Goal: Task Accomplishment & Management: Manage account settings

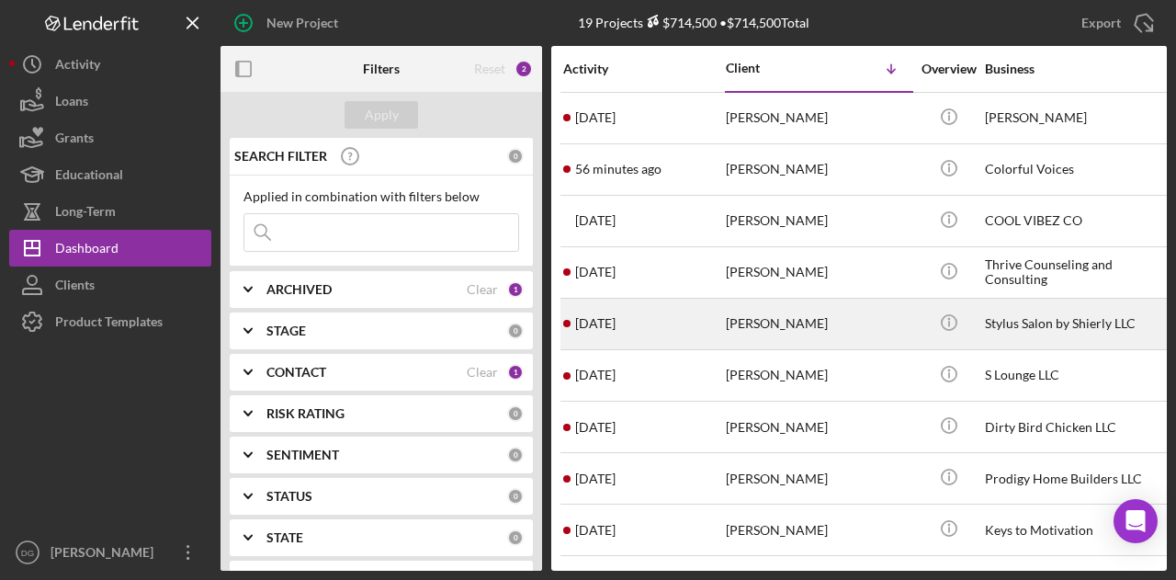
click at [616, 322] on time "[DATE]" at bounding box center [595, 323] width 40 height 15
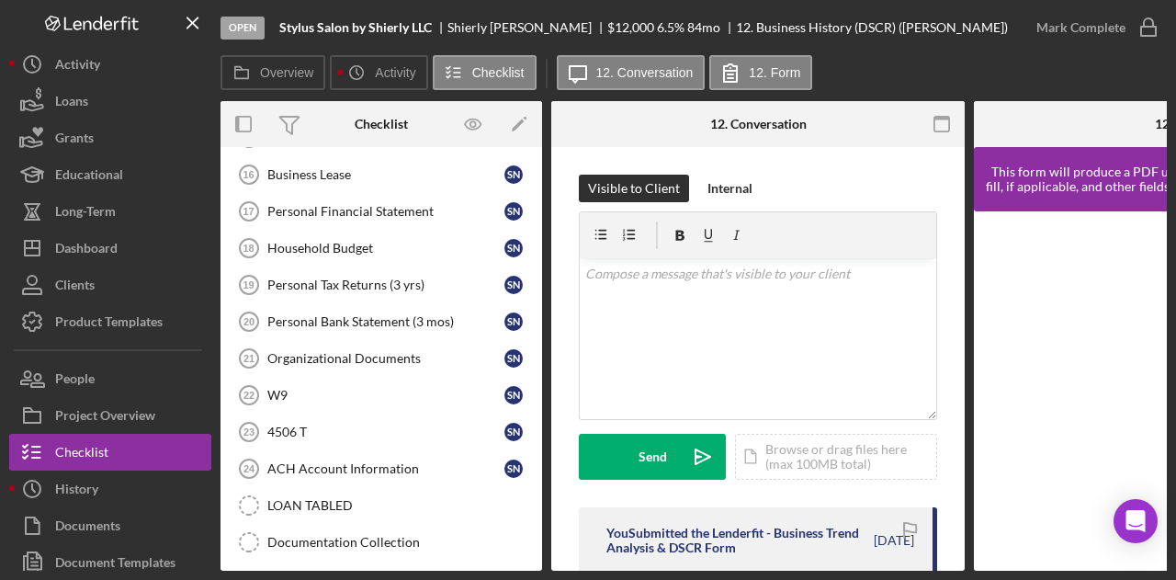
scroll to position [306, 0]
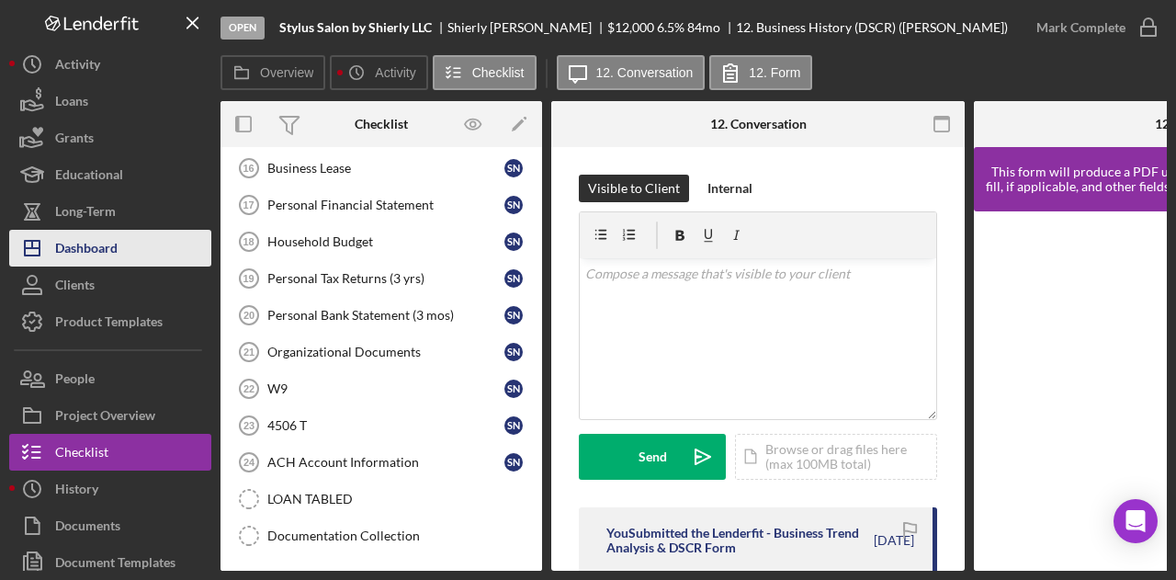
click at [112, 237] on div "Dashboard" at bounding box center [86, 250] width 62 height 41
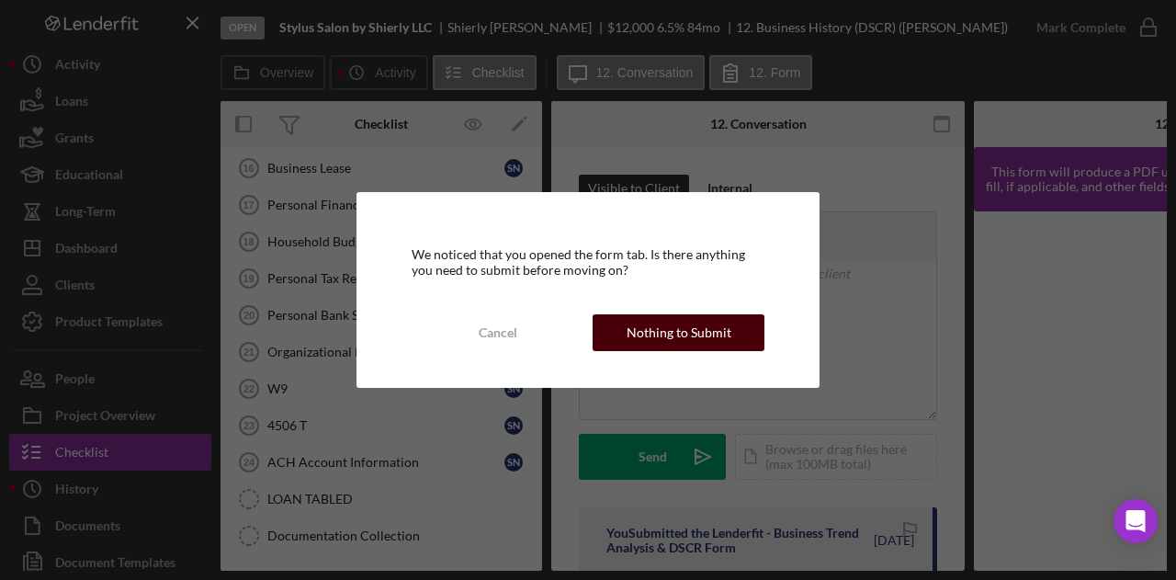
click at [683, 339] on div "Nothing to Submit" at bounding box center [679, 332] width 105 height 37
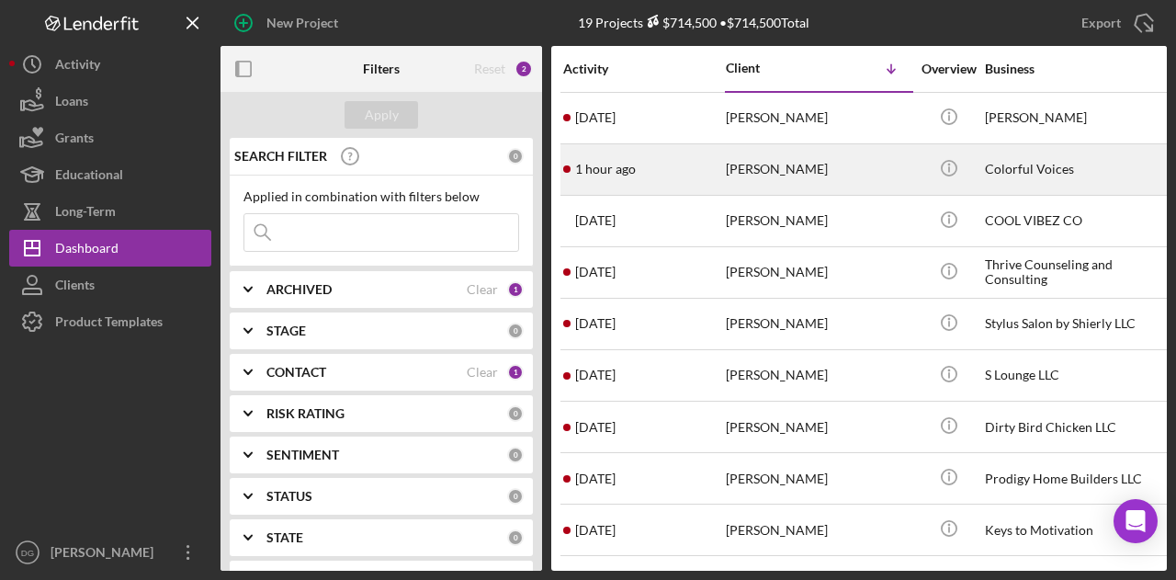
click at [1030, 167] on div "Colorful Voices" at bounding box center [1077, 169] width 184 height 49
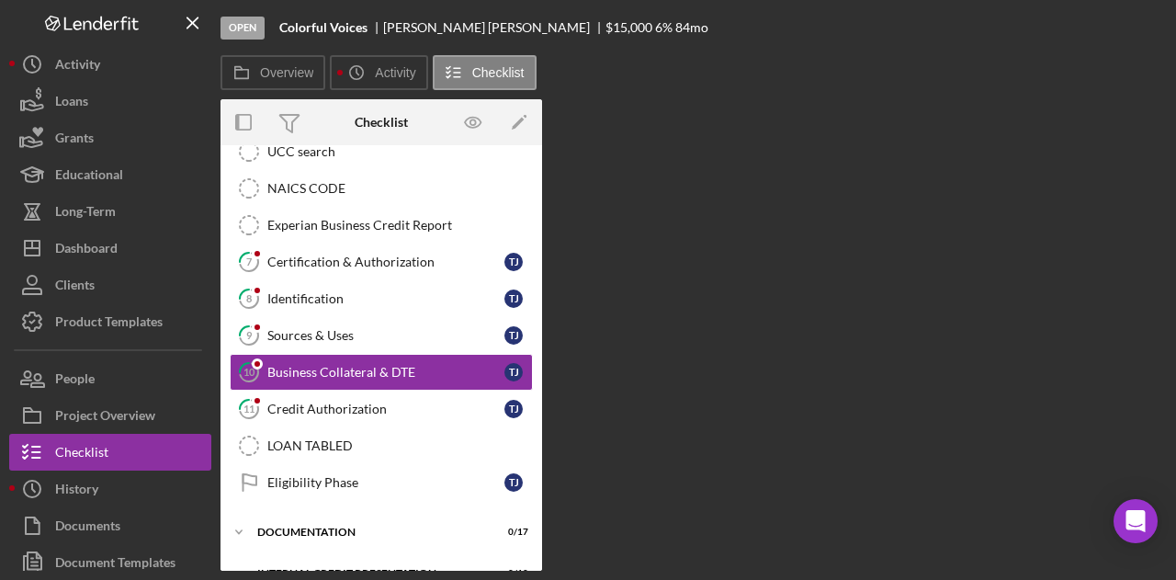
scroll to position [393, 0]
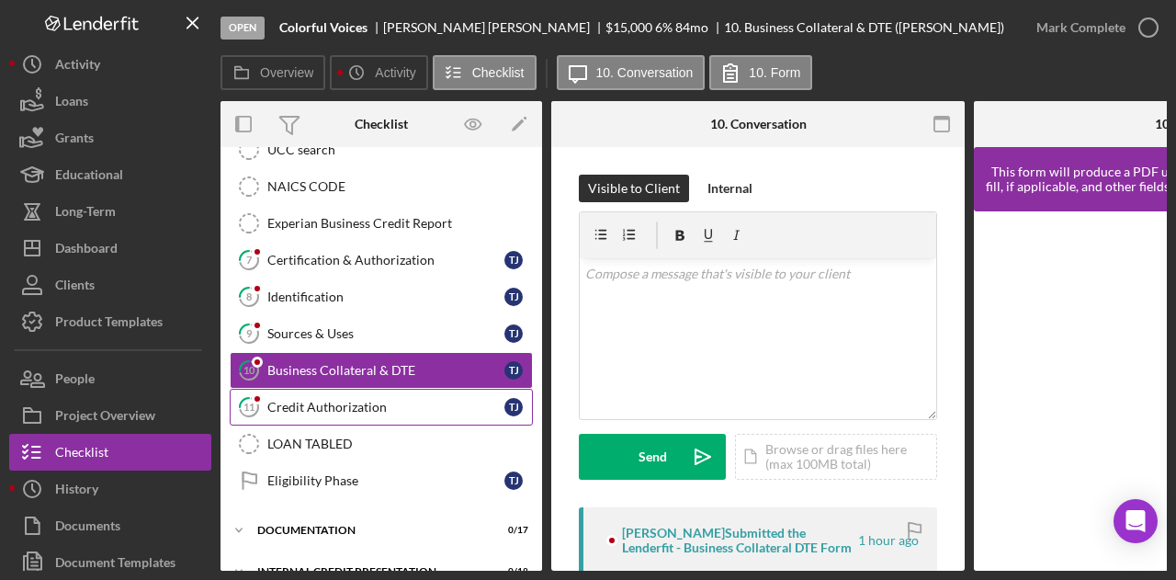
click at [336, 400] on div "Credit Authorization" at bounding box center [385, 407] width 237 height 15
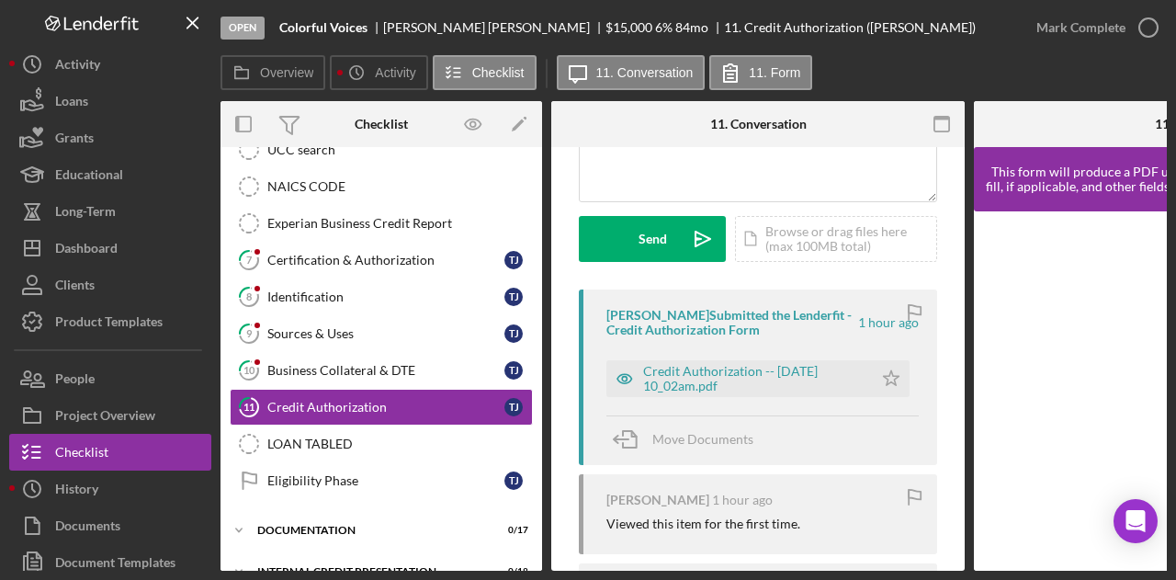
scroll to position [271, 0]
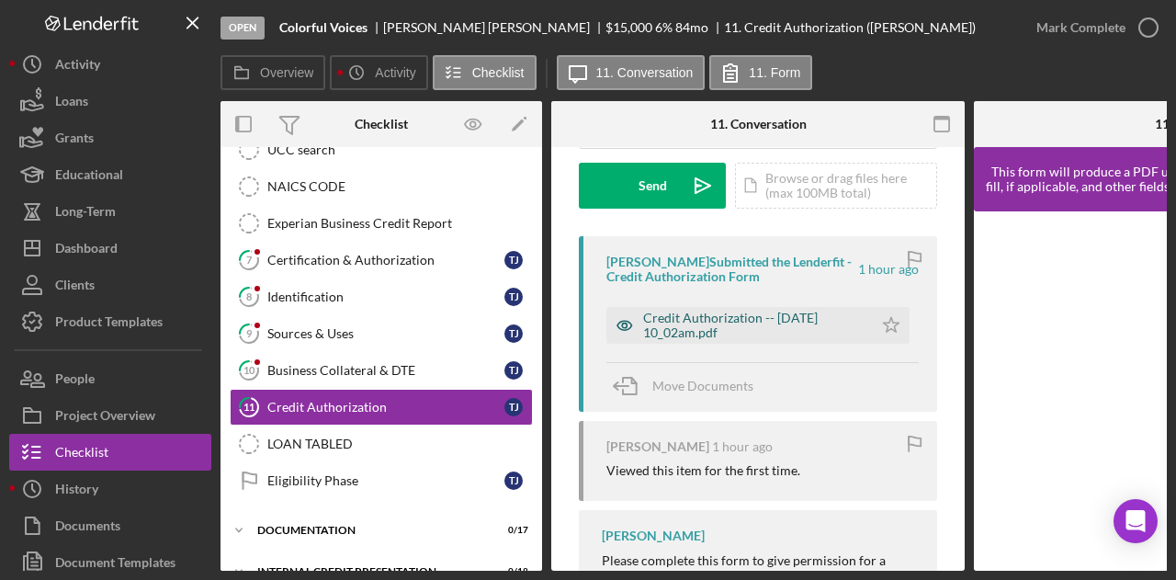
click at [699, 324] on div "Credit Authorization -- [DATE] 10_02am.pdf" at bounding box center [753, 325] width 221 height 29
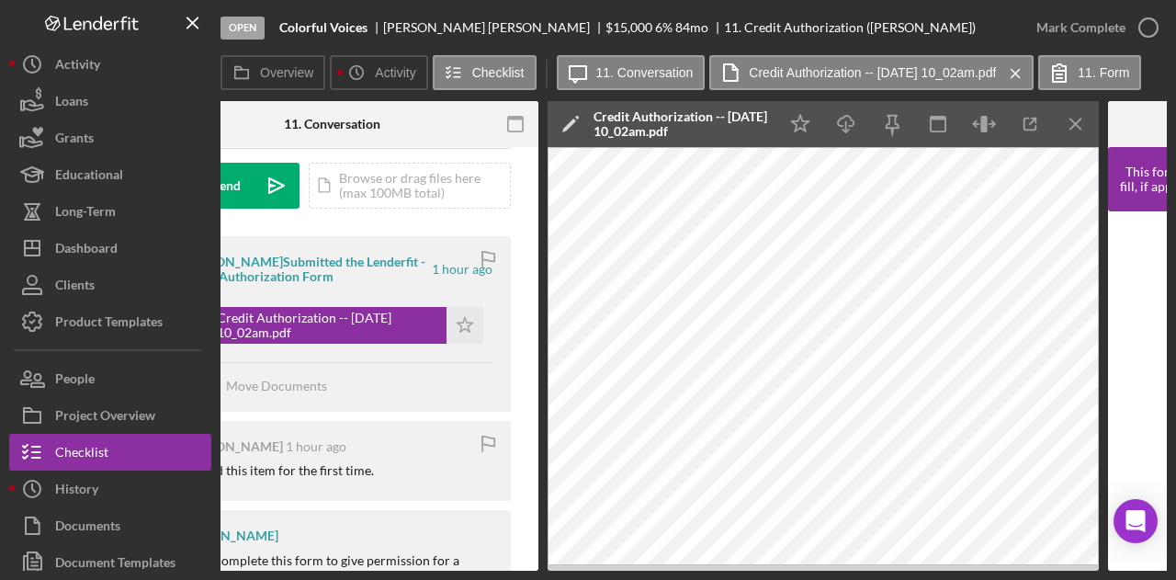
scroll to position [0, 428]
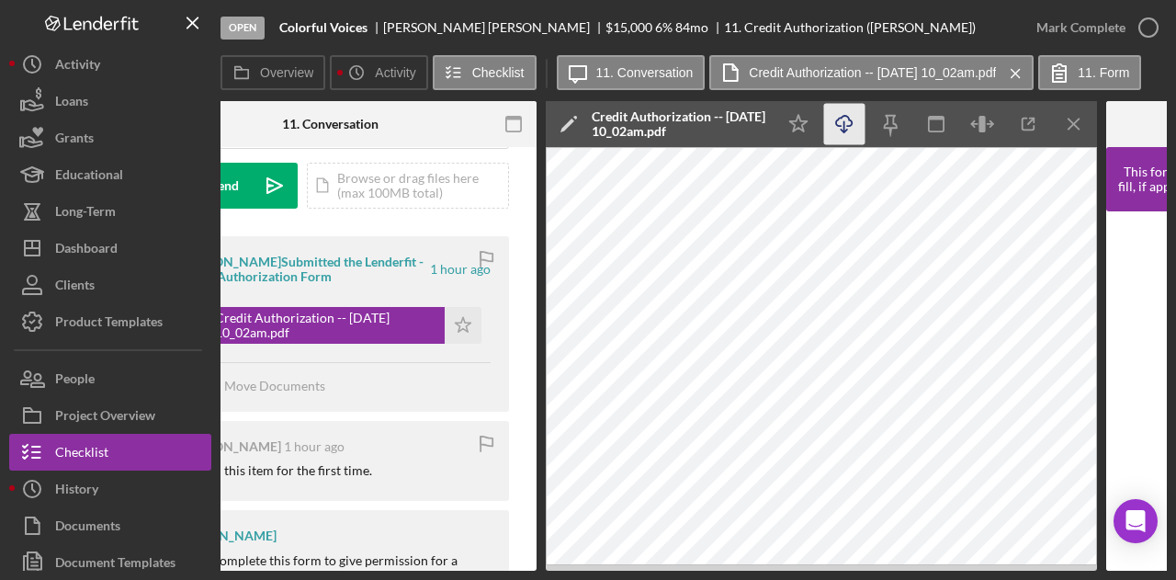
click at [842, 122] on icon "Icon/Download" at bounding box center [844, 124] width 41 height 41
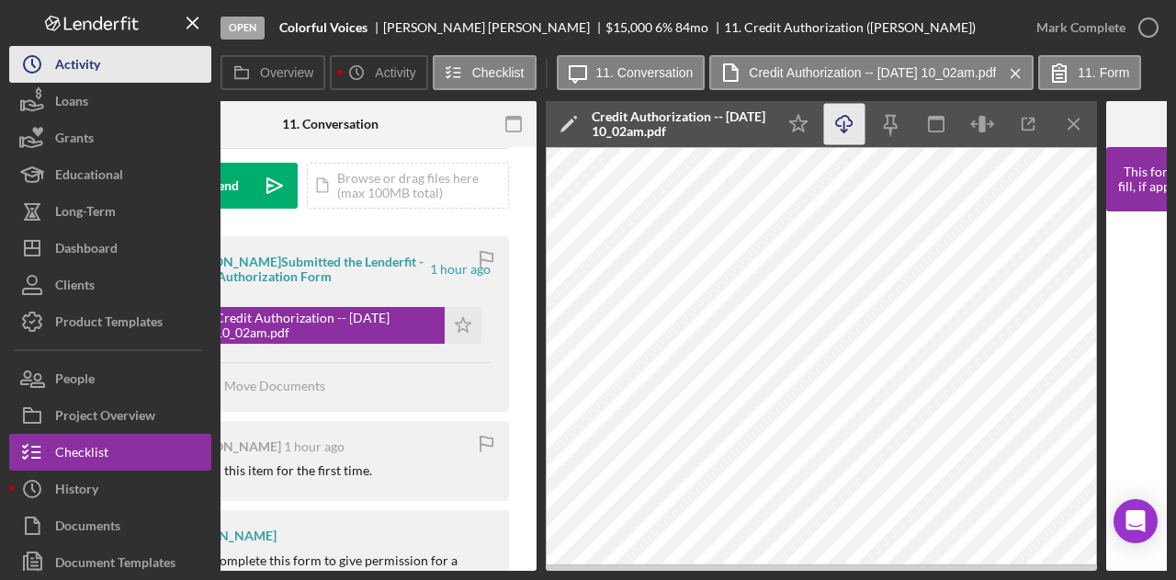
click at [99, 76] on div "Activity" at bounding box center [77, 66] width 45 height 41
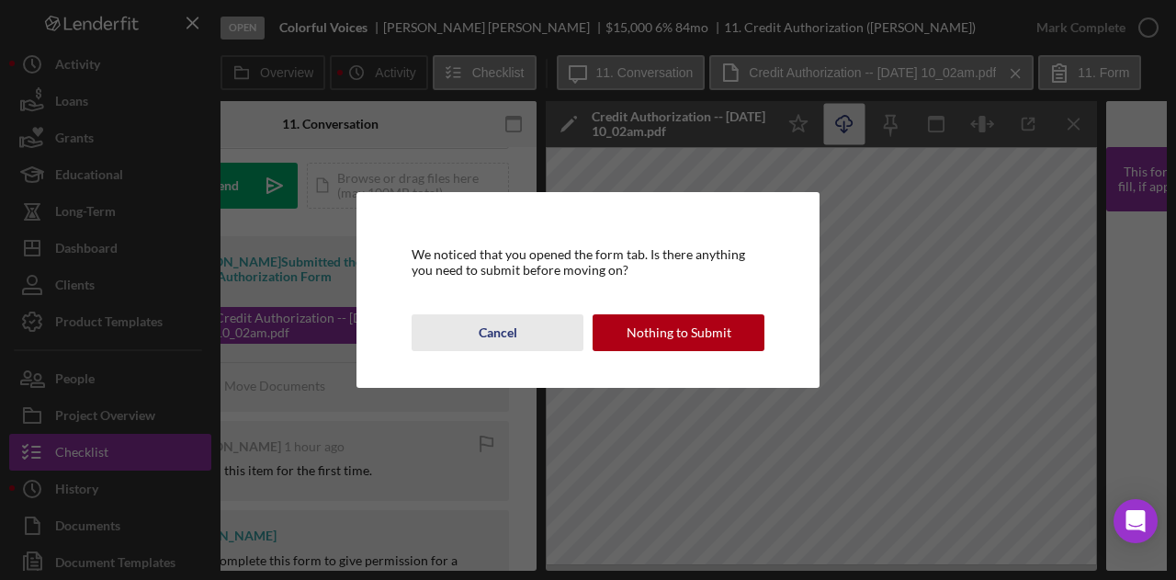
click at [491, 337] on div "Cancel" at bounding box center [498, 332] width 39 height 37
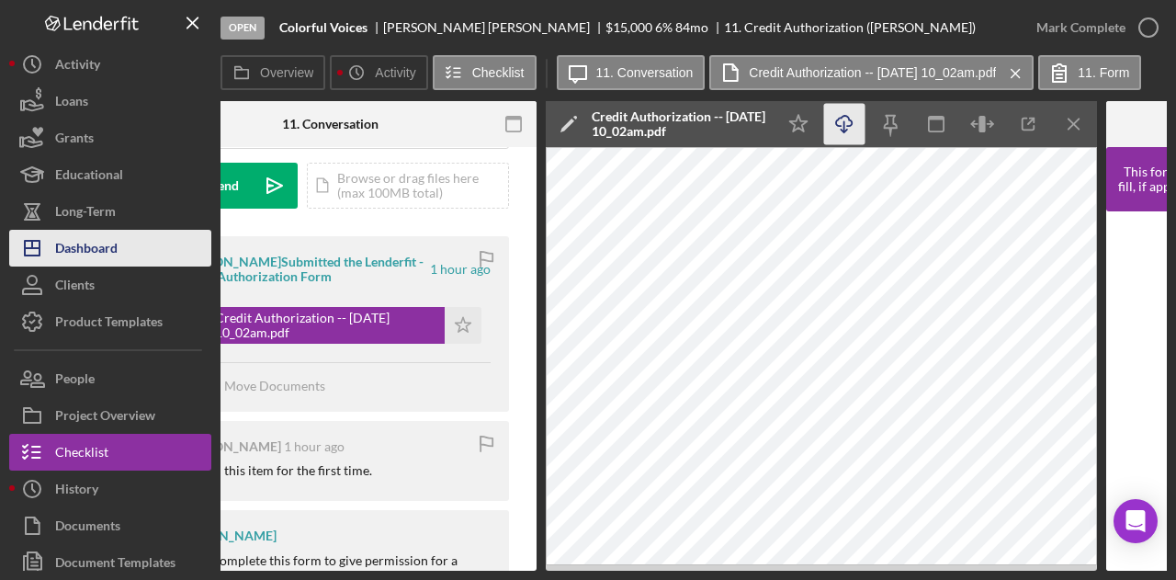
click at [123, 254] on button "Icon/Dashboard Dashboard" at bounding box center [110, 248] width 202 height 37
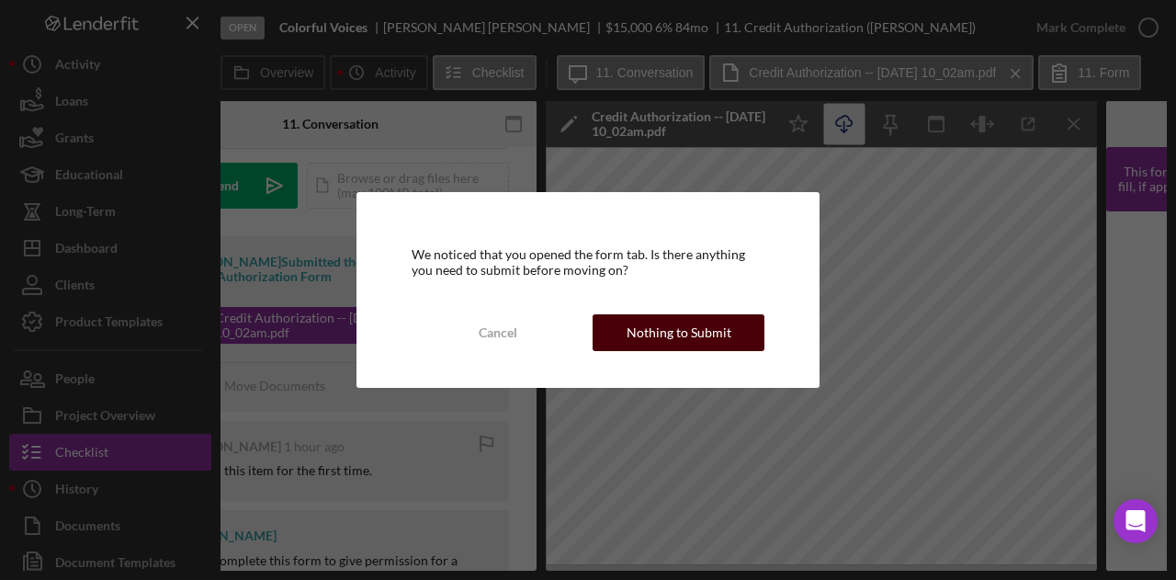
click at [714, 337] on div "Nothing to Submit" at bounding box center [679, 332] width 105 height 37
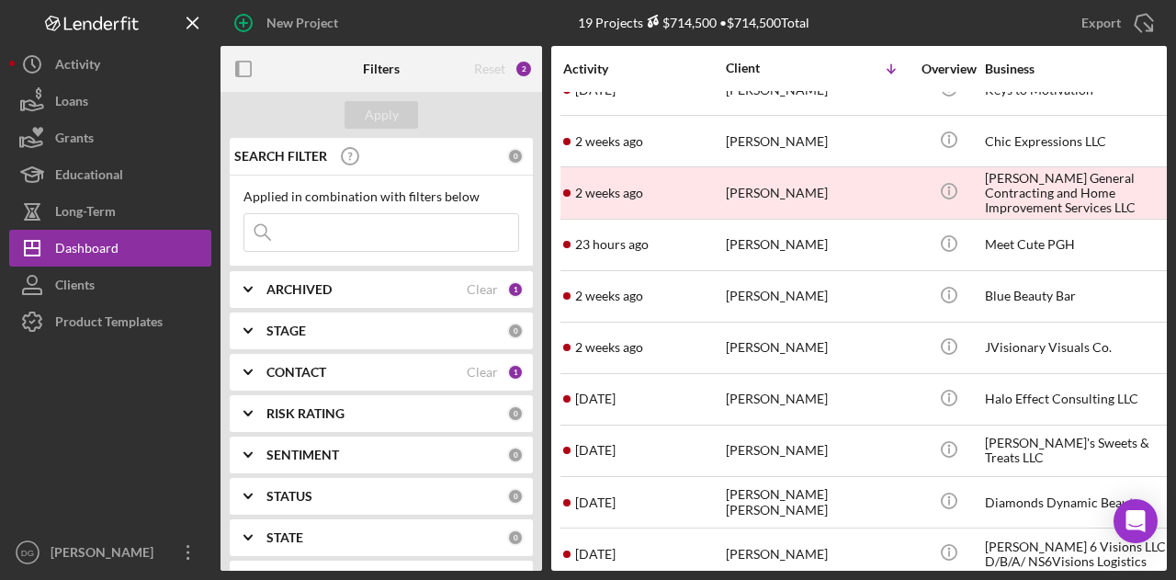
scroll to position [512, 0]
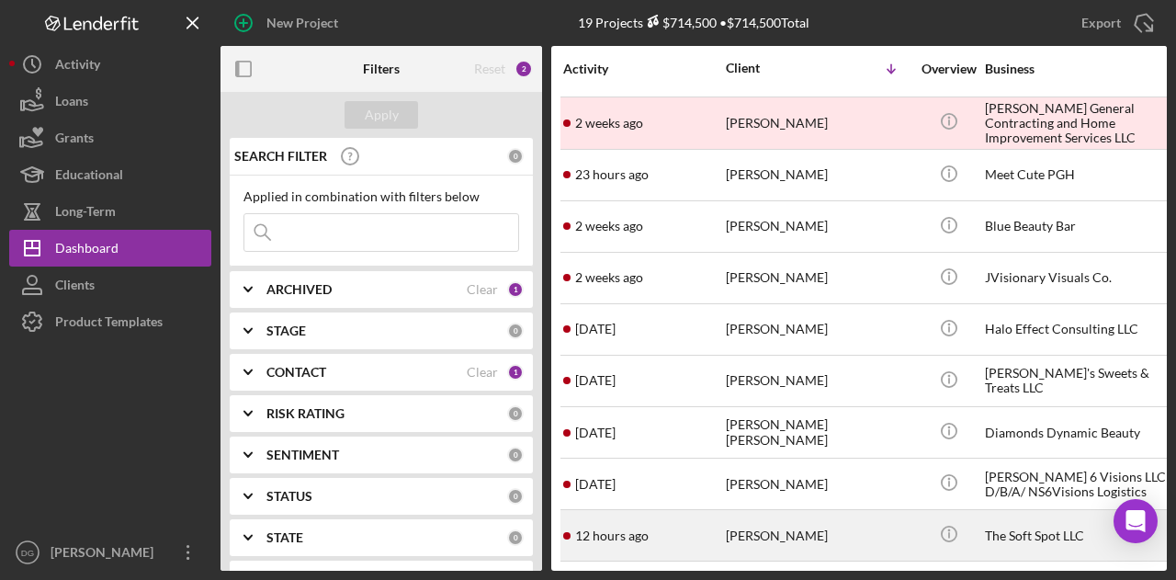
click at [885, 511] on div "[PERSON_NAME]" at bounding box center [818, 535] width 184 height 49
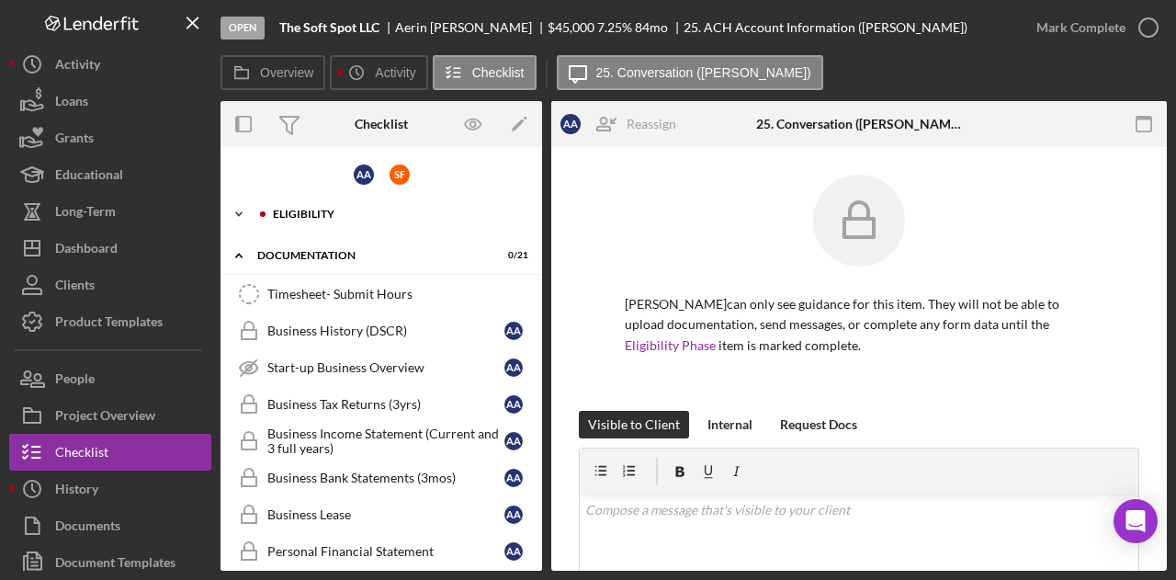
click at [296, 204] on div "Icon/Expander Eligibility 0 / 26" at bounding box center [382, 214] width 322 height 37
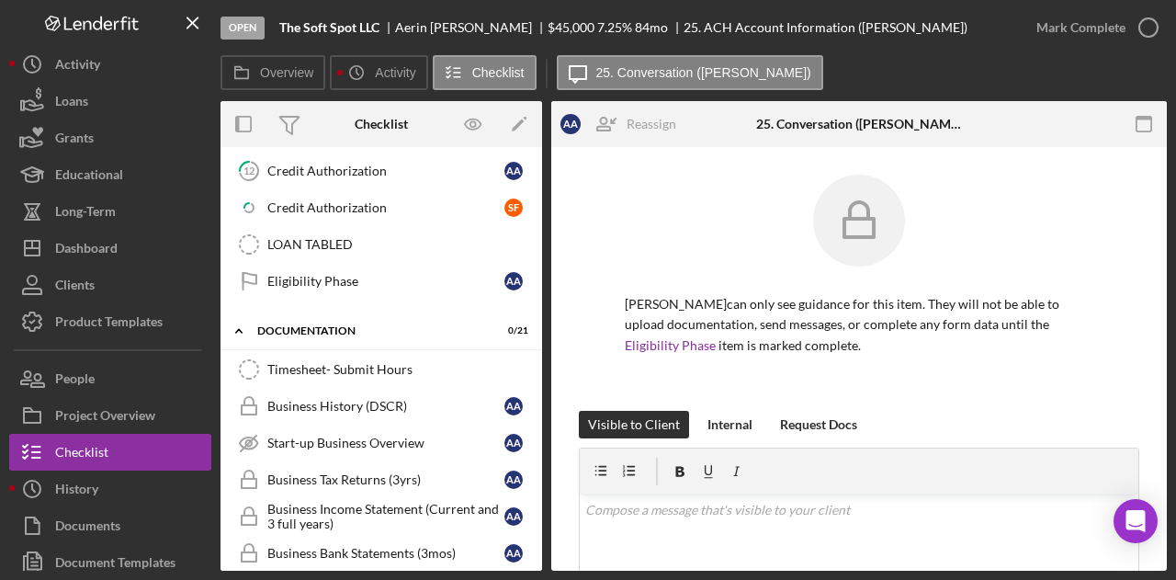
scroll to position [885, 0]
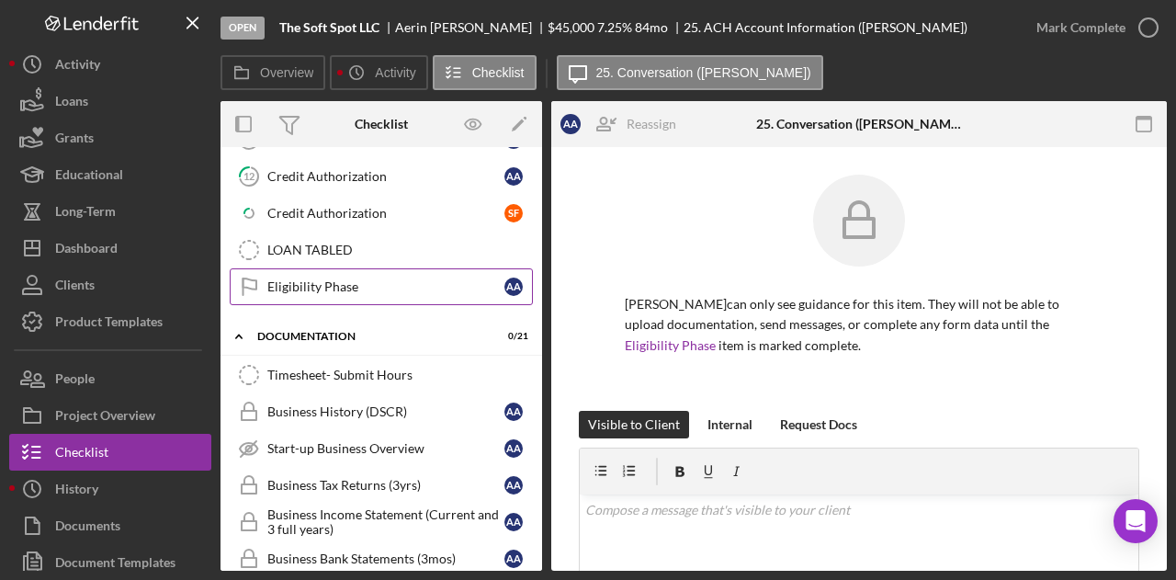
click at [339, 268] on link "Eligibility Phase Eligibility Phase A A" at bounding box center [381, 286] width 303 height 37
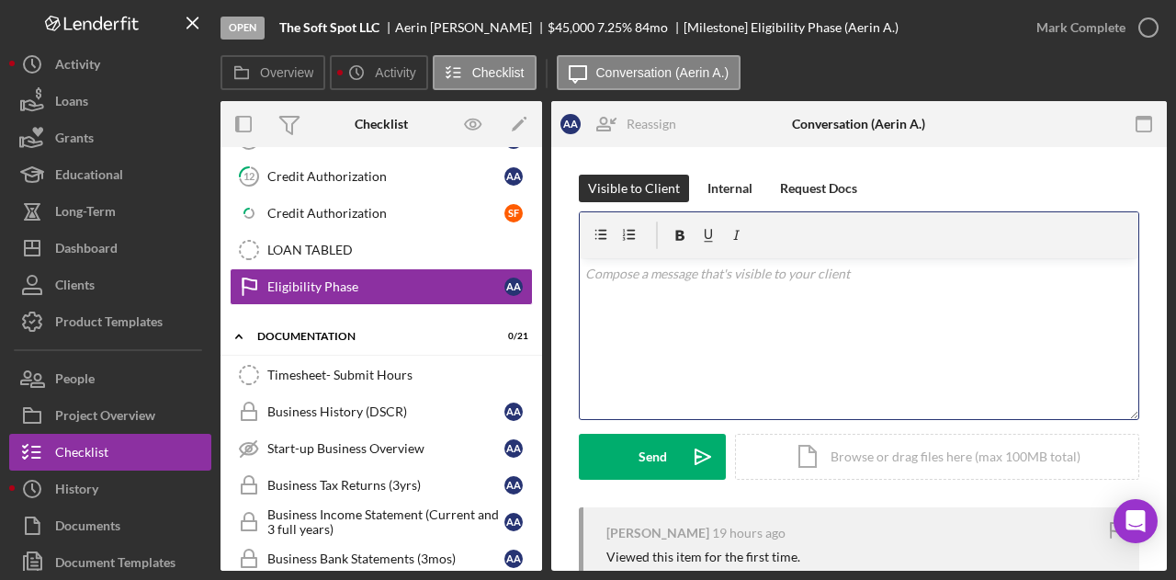
click at [623, 311] on div "v Color teal Color pink Remove color Add row above Add row below Add column bef…" at bounding box center [859, 338] width 559 height 161
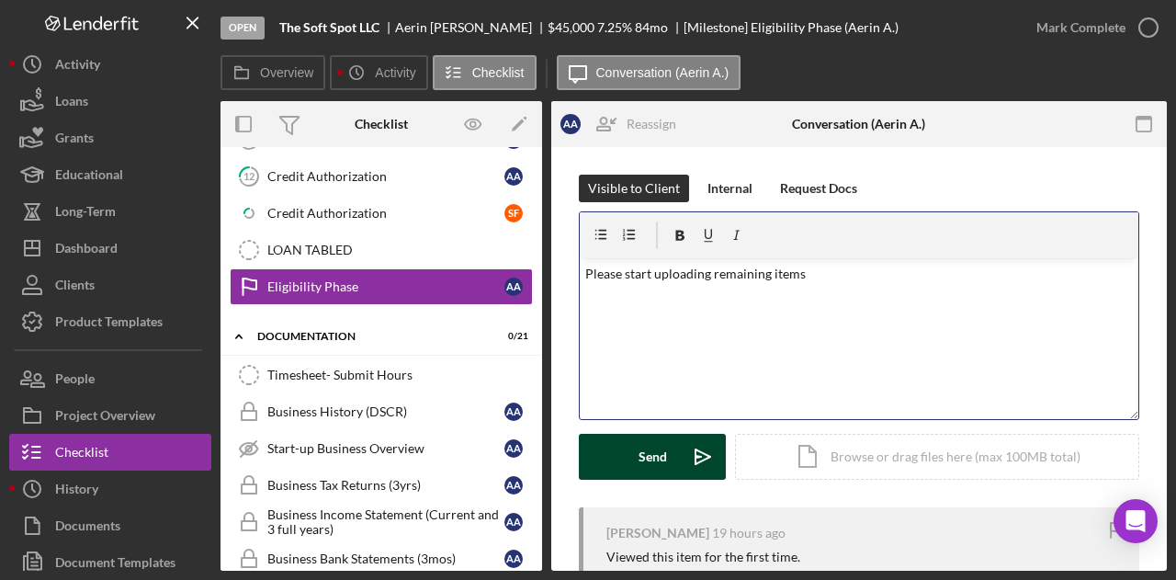
click at [650, 477] on div "Send" at bounding box center [653, 457] width 28 height 46
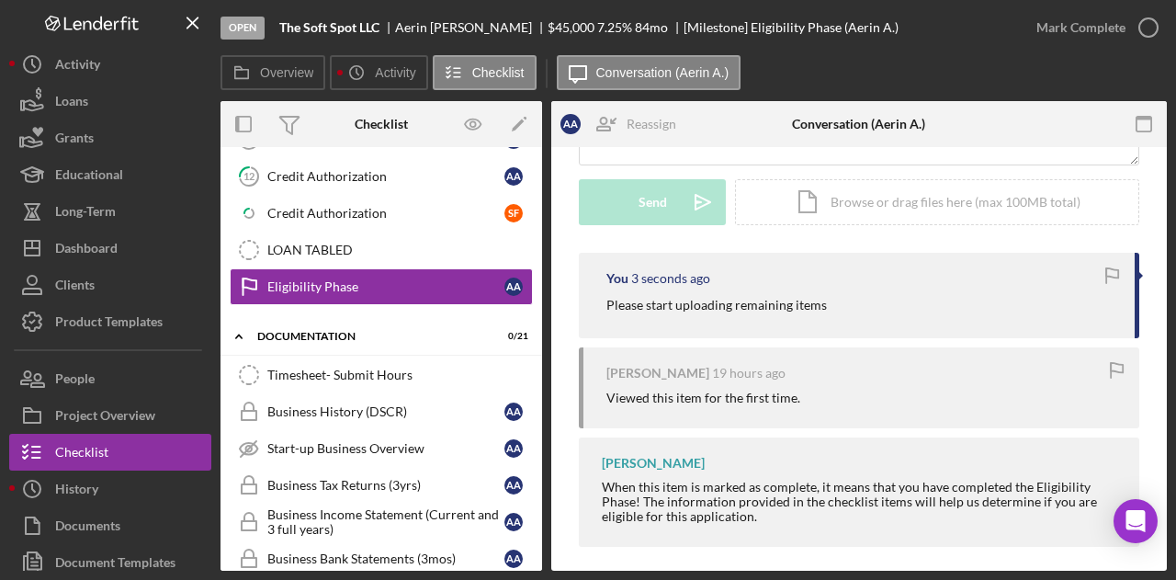
scroll to position [266, 0]
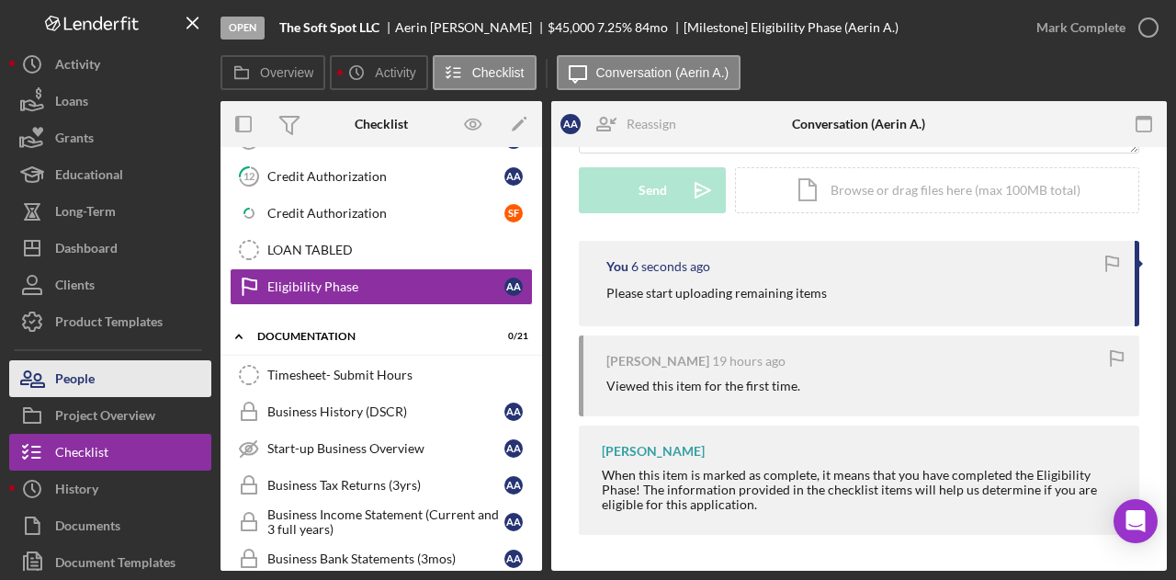
click at [78, 375] on div "People" at bounding box center [75, 380] width 40 height 41
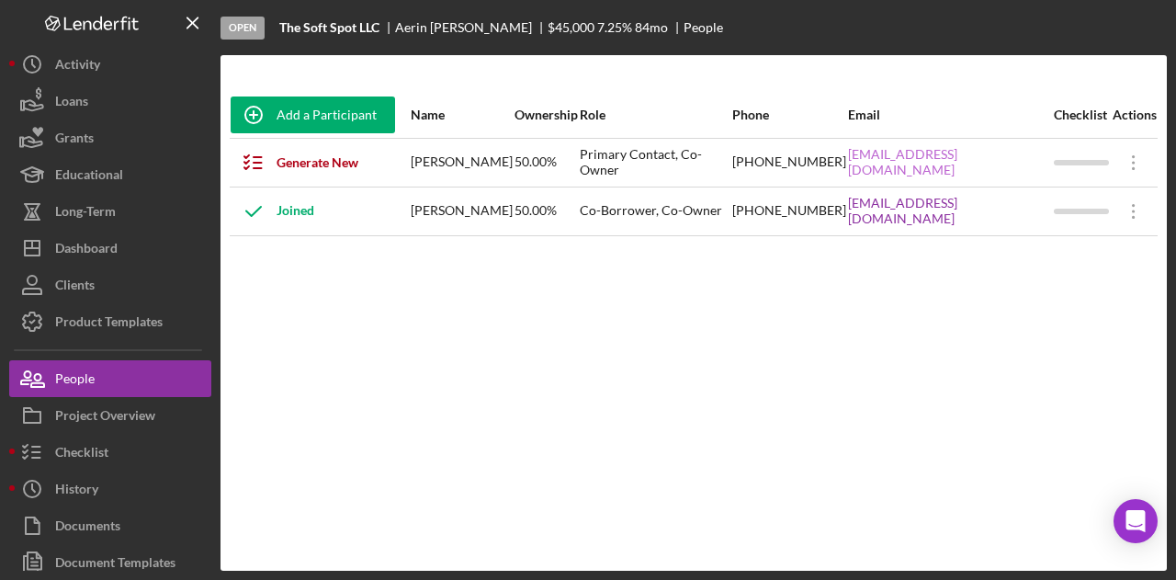
click at [950, 156] on link "[EMAIL_ADDRESS][DOMAIN_NAME]" at bounding box center [950, 161] width 204 height 29
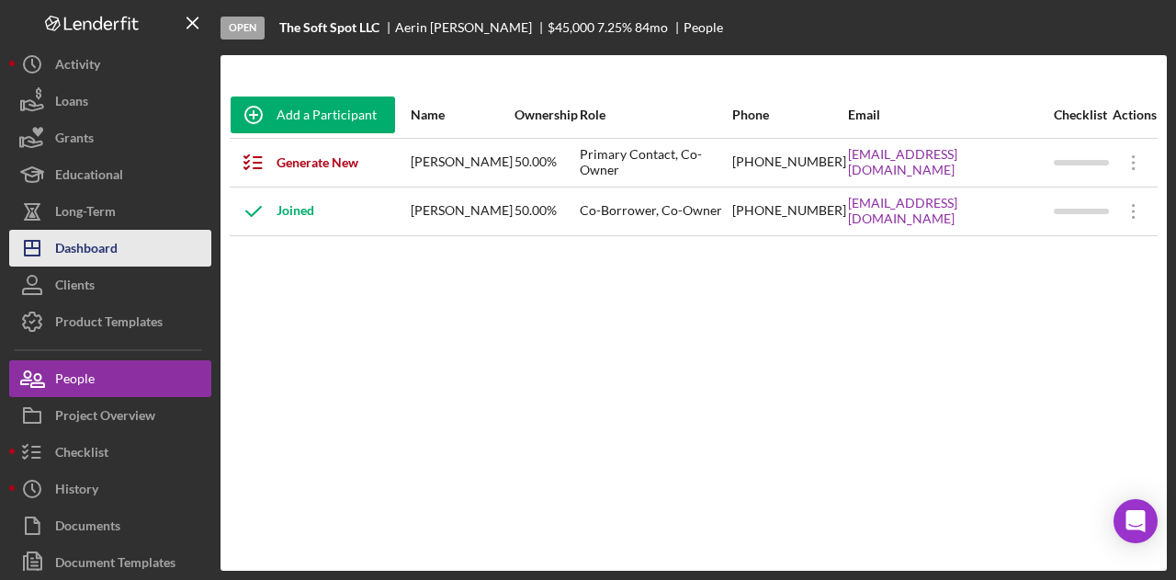
click at [99, 247] on div "Dashboard" at bounding box center [86, 250] width 62 height 41
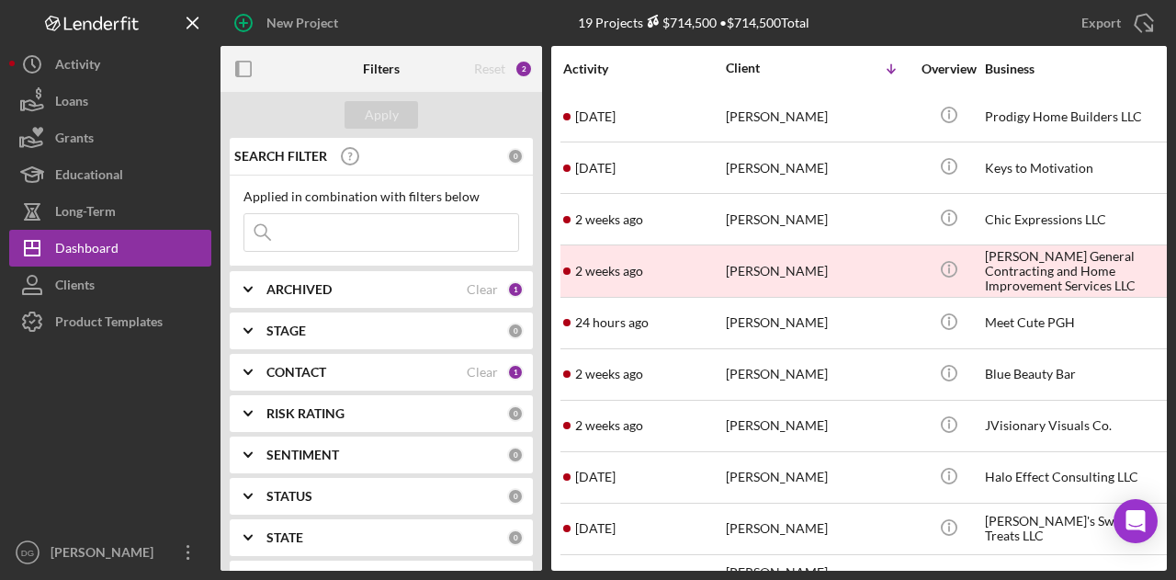
scroll to position [363, 0]
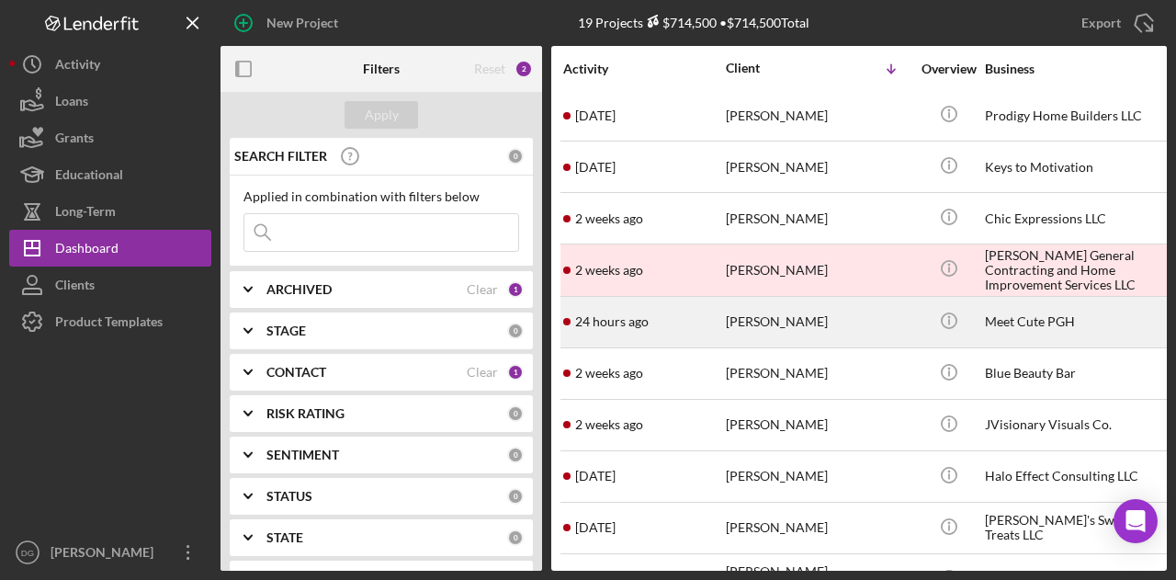
click at [1053, 319] on div "Meet Cute PGH" at bounding box center [1077, 322] width 184 height 49
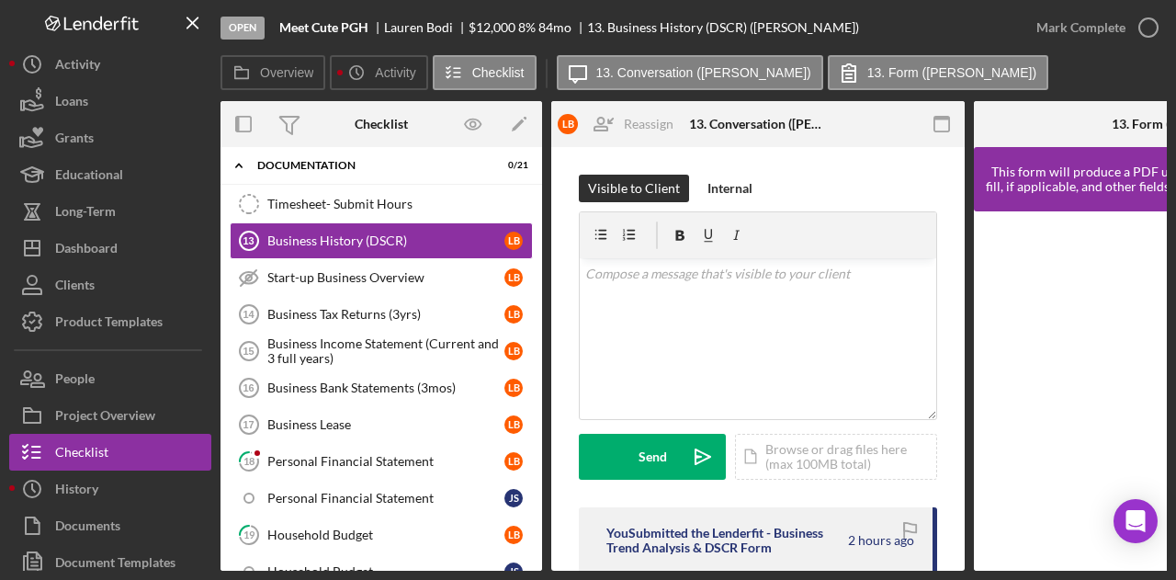
scroll to position [110, 0]
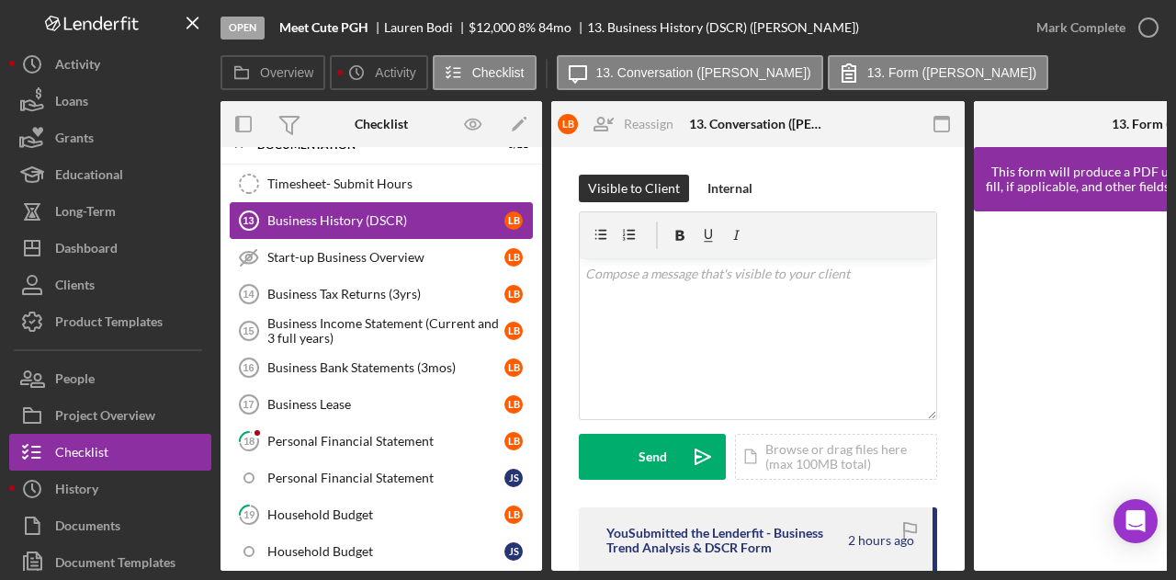
click at [322, 205] on link "Business History (DSCR) 13 Business History (DSCR) L B" at bounding box center [381, 220] width 303 height 37
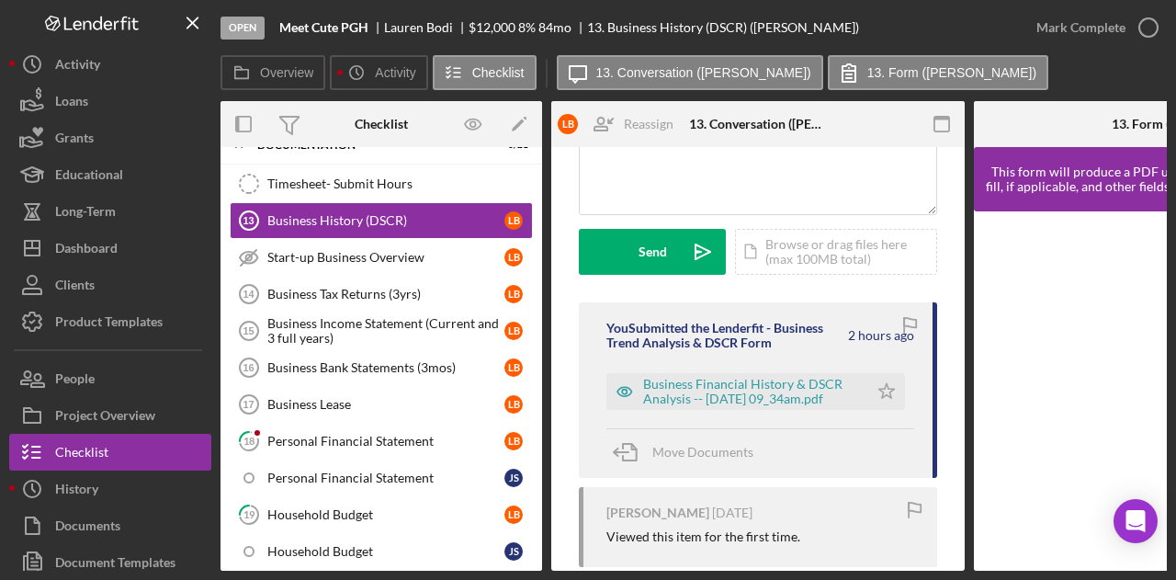
scroll to position [211, 0]
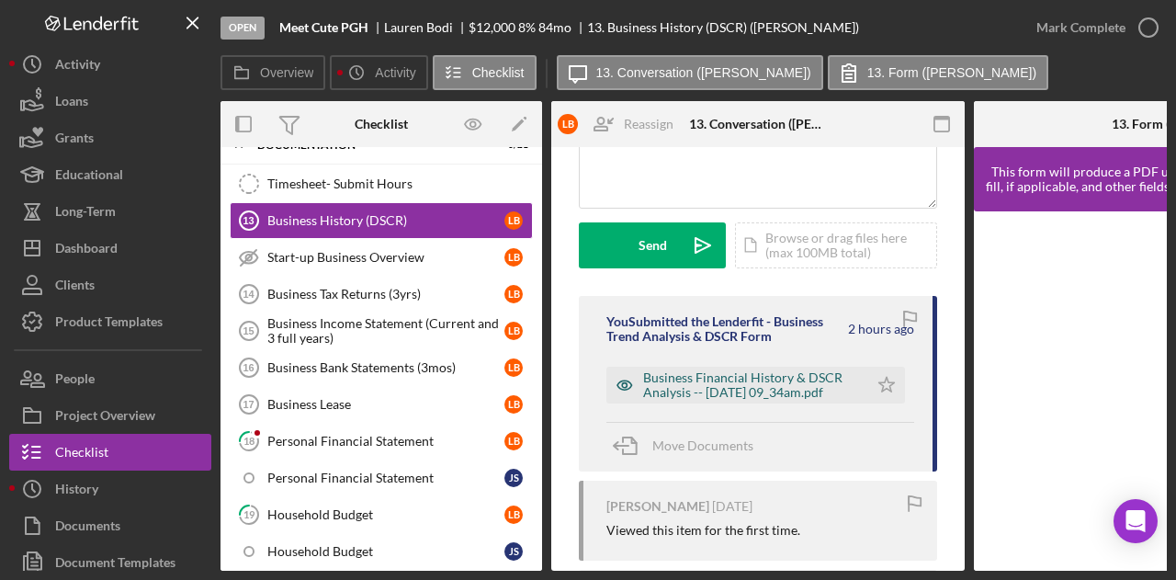
click at [792, 380] on div "Business Financial History & DSCR Analysis -- [DATE] 09_34am.pdf" at bounding box center [751, 384] width 216 height 29
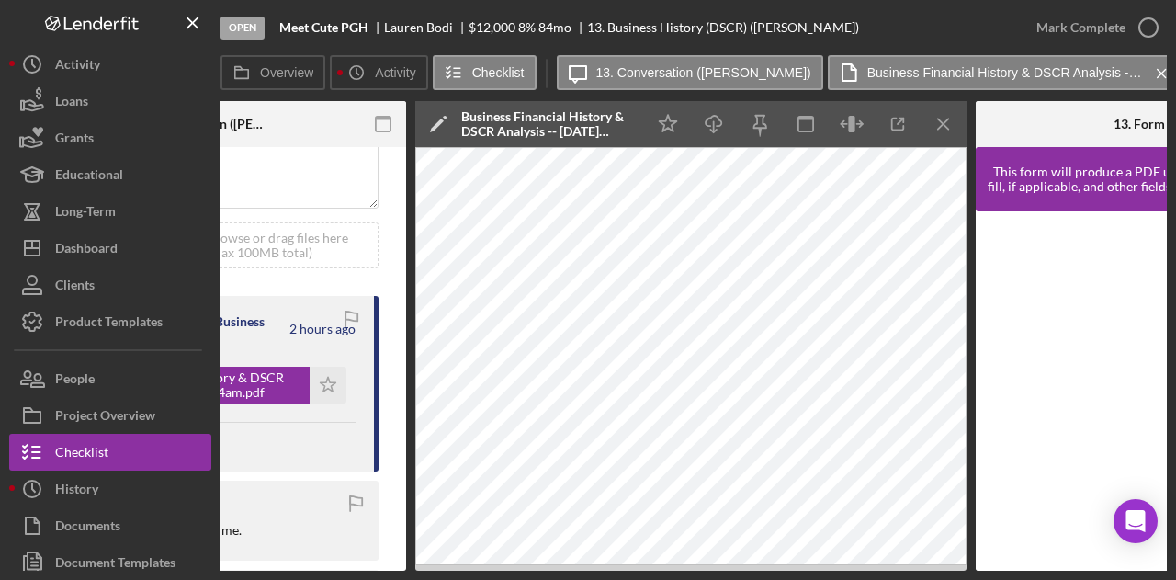
scroll to position [0, 556]
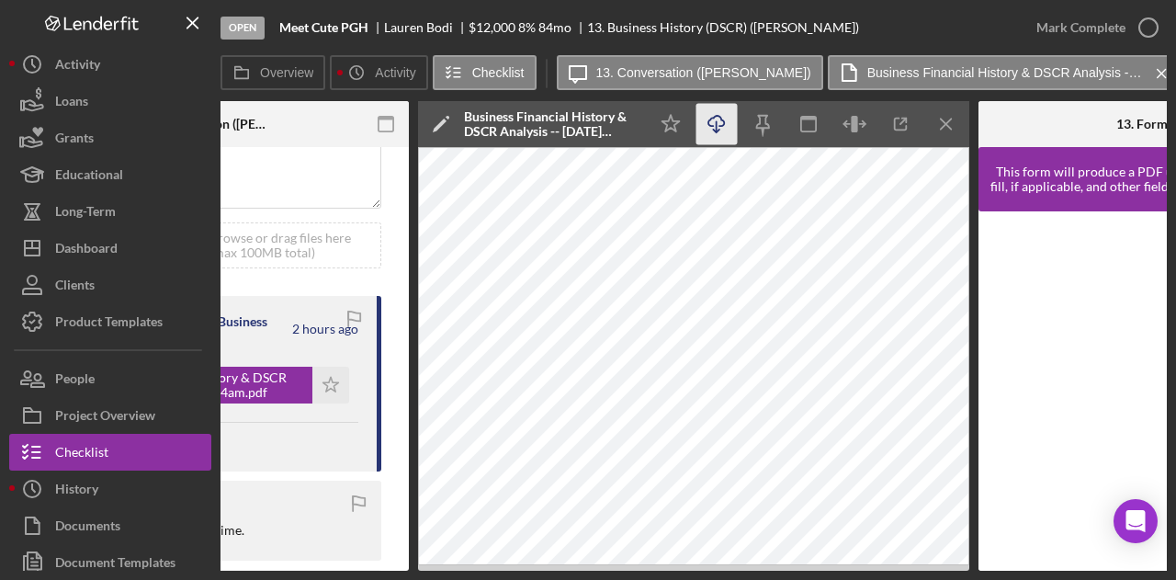
click at [718, 124] on icon "Icon/Download" at bounding box center [716, 124] width 41 height 41
